Goal: Find specific page/section: Find specific page/section

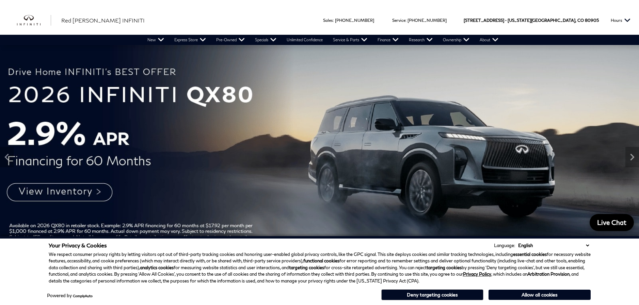
click at [622, 19] on button "Hours" at bounding box center [621, 20] width 27 height 29
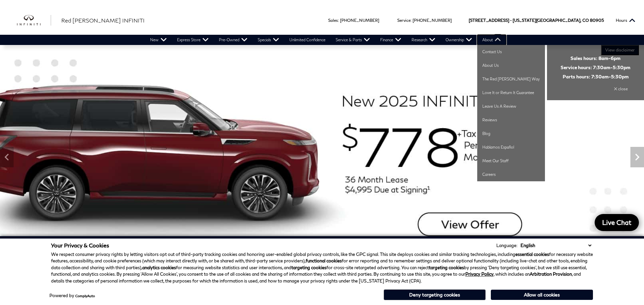
click at [499, 38] on link "About" at bounding box center [491, 40] width 29 height 10
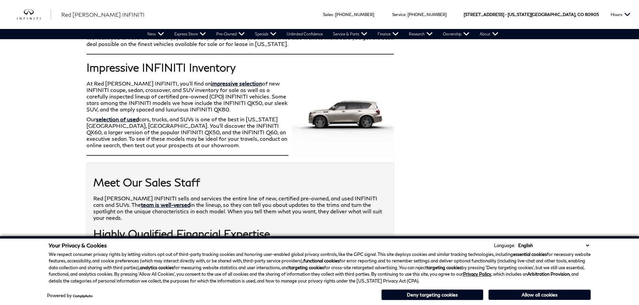
scroll to position [577, 0]
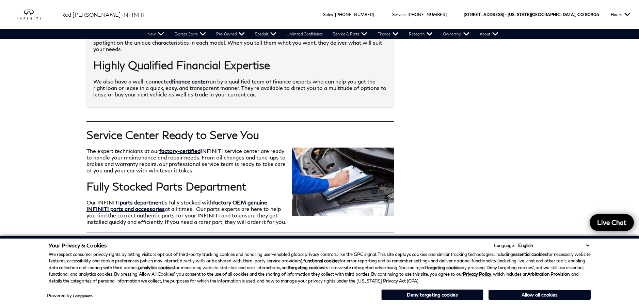
drag, startPoint x: 589, startPoint y: 244, endPoint x: 580, endPoint y: 244, distance: 9.2
click at [589, 244] on select "English Spanish / Español English / [GEOGRAPHIC_DATA] Korean / 한국어 Vietnamese /…" at bounding box center [554, 245] width 74 height 7
click at [437, 296] on button "Deny targeting cookies" at bounding box center [432, 294] width 102 height 11
